Goal: Task Accomplishment & Management: Manage account settings

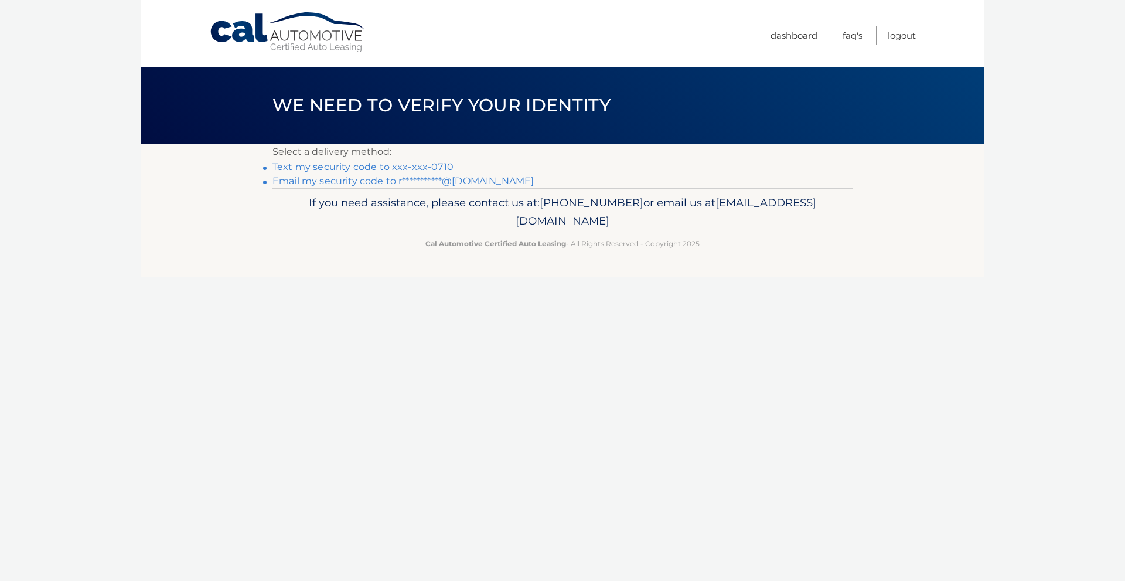
click at [418, 184] on link "**********" at bounding box center [402, 180] width 261 height 11
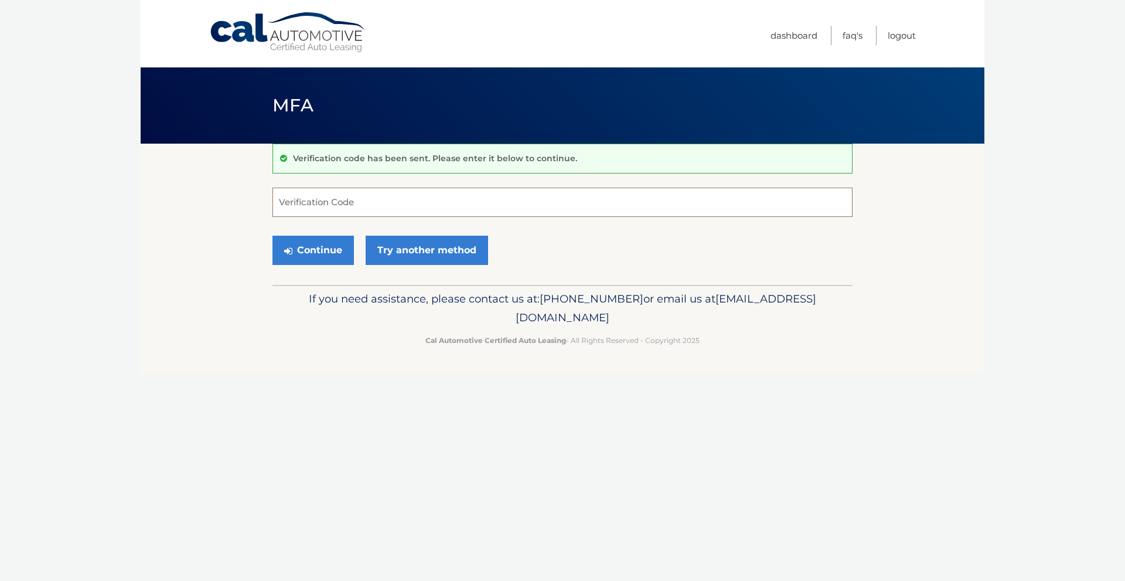
click at [441, 212] on input "Verification Code" at bounding box center [562, 201] width 580 height 29
paste input "810149"
click at [322, 250] on button "Continue" at bounding box center [312, 250] width 81 height 29
click at [336, 204] on input "810149" at bounding box center [562, 201] width 580 height 29
type input "810149"
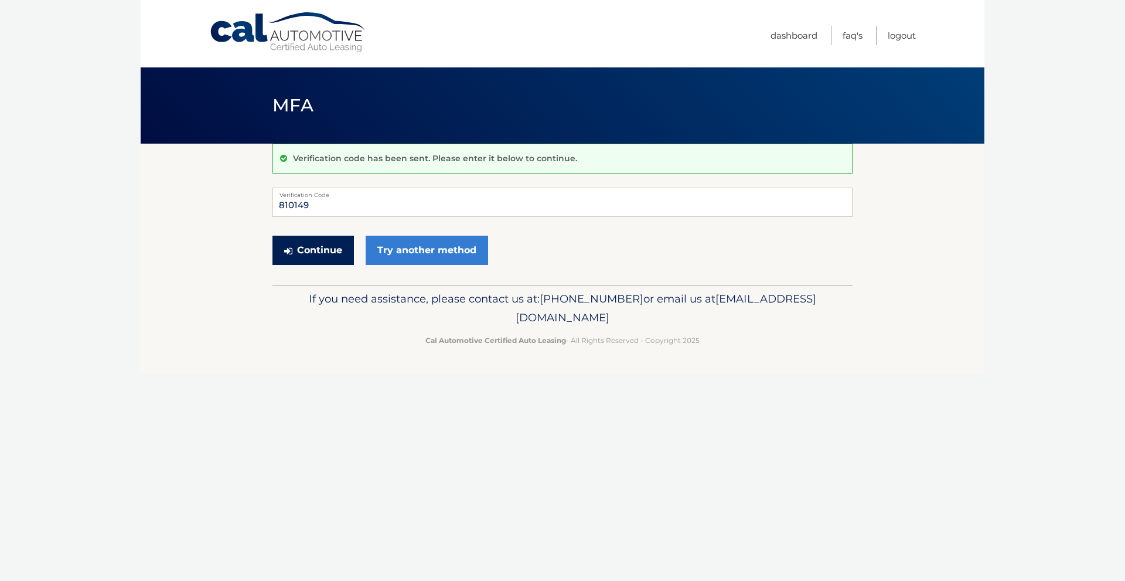
click at [305, 244] on button "Continue" at bounding box center [312, 250] width 81 height 29
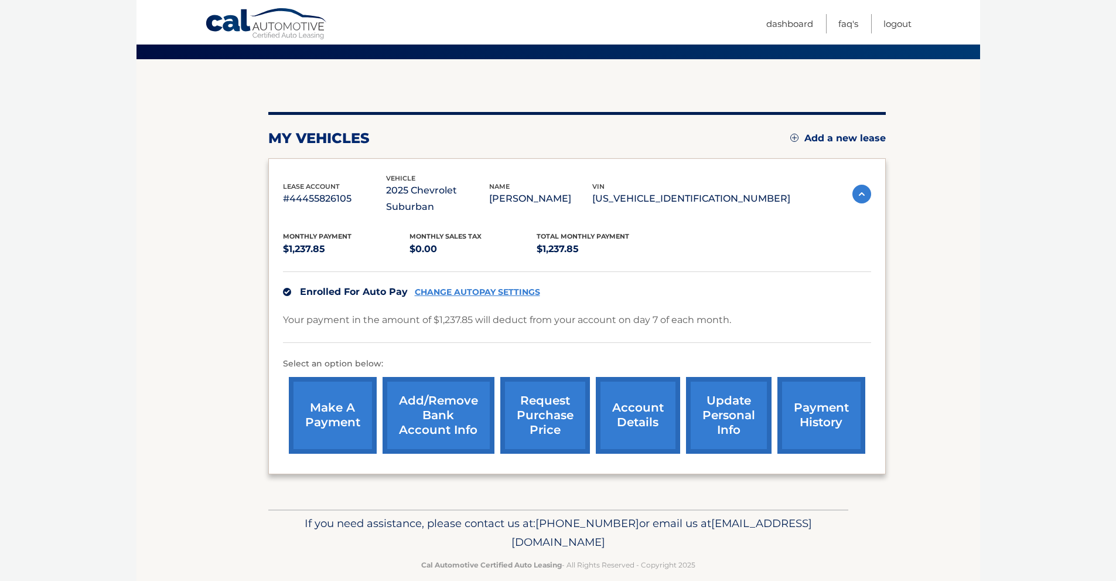
scroll to position [85, 0]
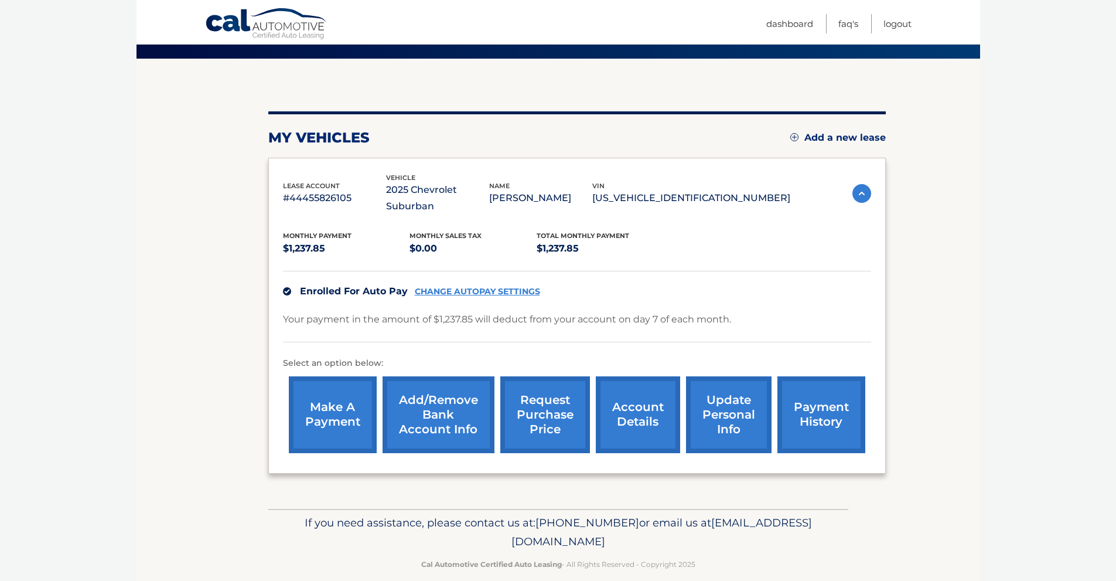
click at [546, 405] on link "request purchase price" at bounding box center [545, 414] width 90 height 77
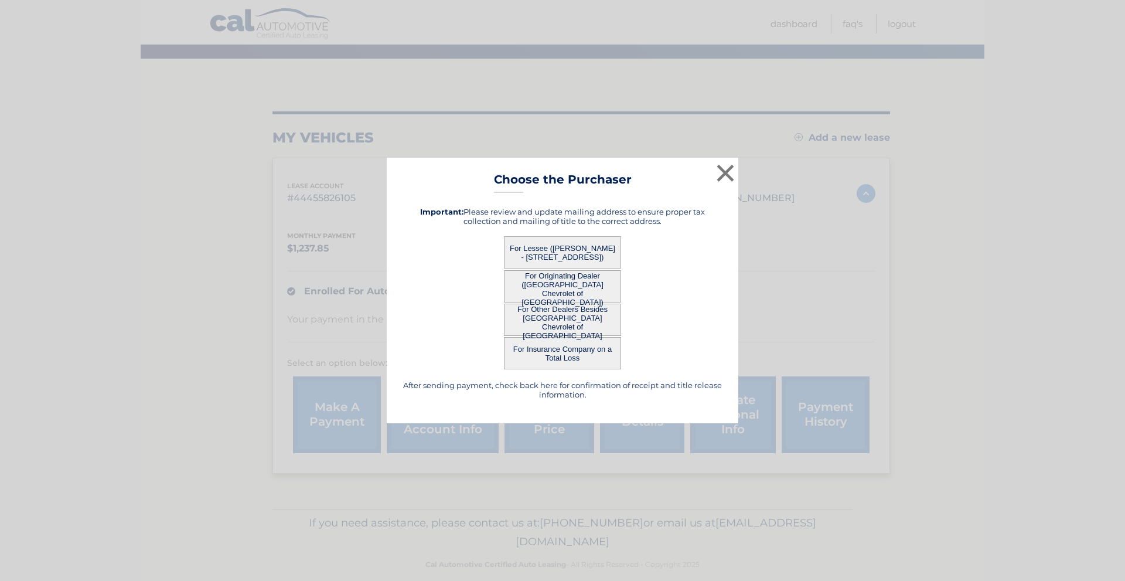
click at [578, 253] on button "For Lessee (PIRTHI GOEL - 3596 CONDOR RD, , LEVITTOWN, NY 11756)" at bounding box center [562, 252] width 117 height 32
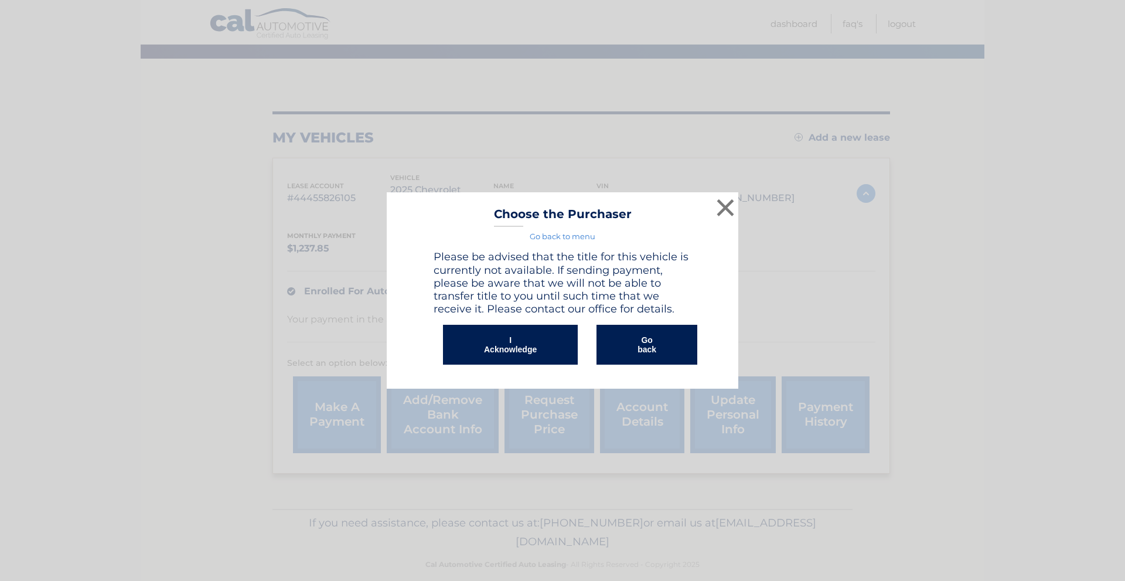
click at [519, 349] on button "I Acknowledge" at bounding box center [510, 345] width 135 height 40
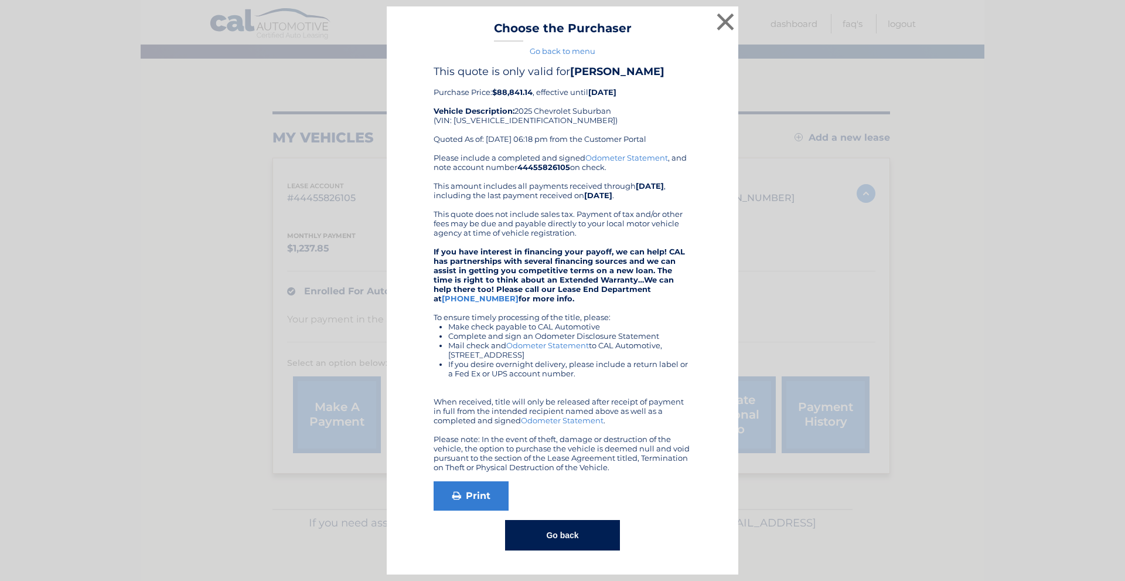
drag, startPoint x: 585, startPoint y: 515, endPoint x: 606, endPoint y: 486, distance: 35.6
click at [585, 515] on div "This quote is only valid for PIRTHI GOEL Purchase Price: $88,841.14 , effective…" at bounding box center [562, 307] width 322 height 485
click at [726, 26] on button "×" at bounding box center [725, 21] width 23 height 23
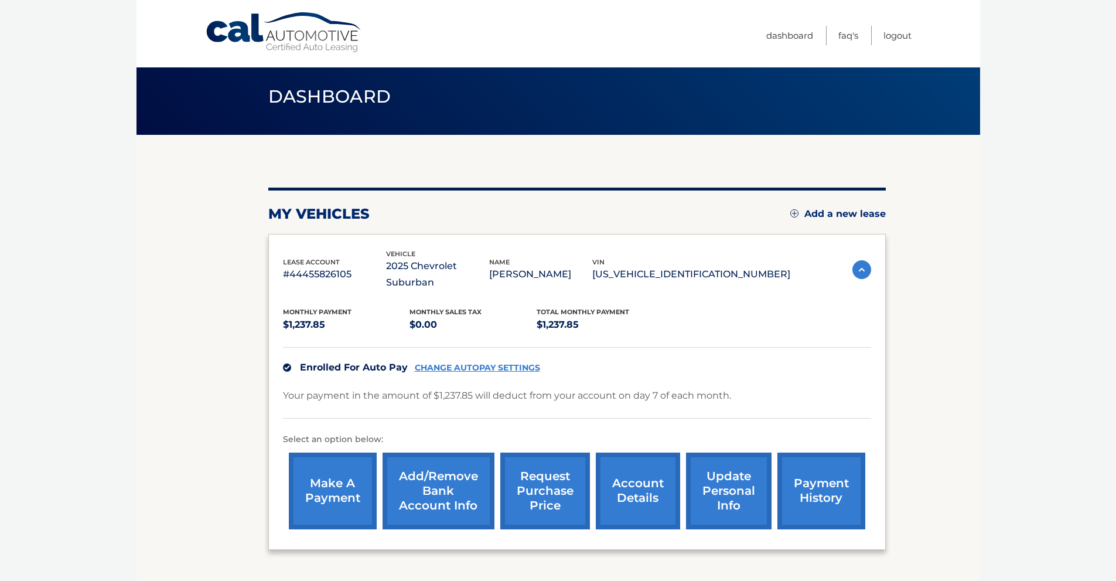
scroll to position [0, 0]
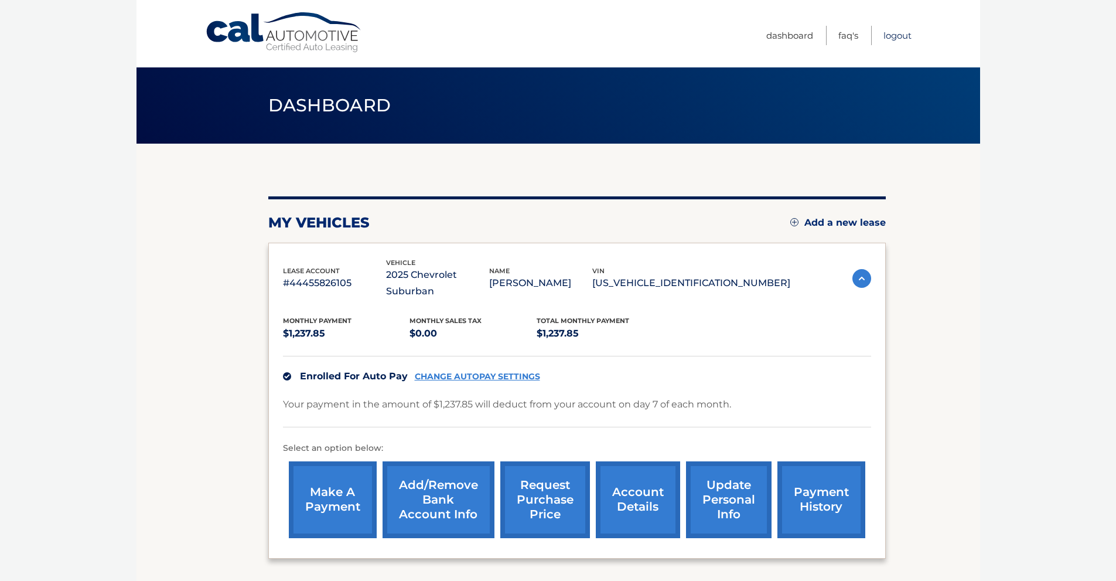
click at [894, 37] on link "Logout" at bounding box center [898, 35] width 28 height 19
